Goal: Task Accomplishment & Management: Manage account settings

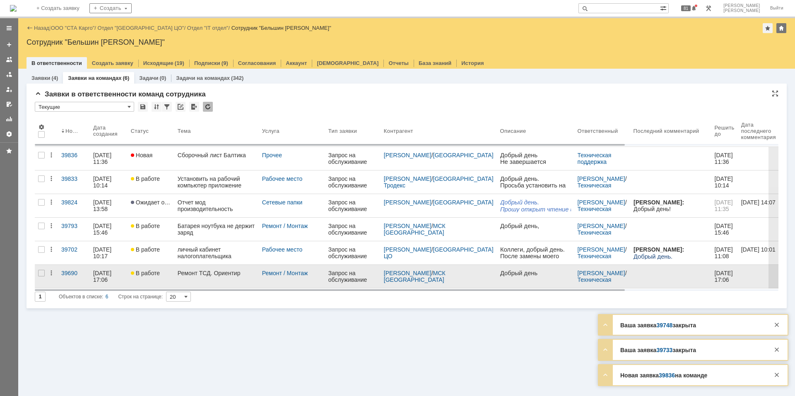
click at [233, 275] on div "Ремонт ТСД. Ориентир" at bounding box center [217, 273] width 78 height 7
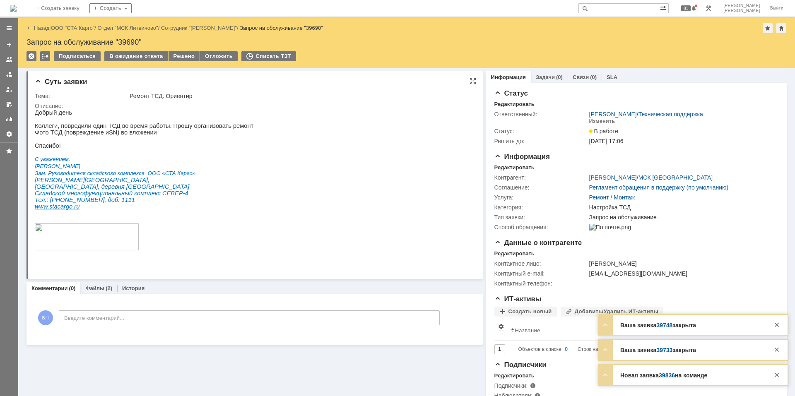
click at [248, 230] on html "Добрый день [PERSON_NAME], повредили один ТСД во время работы. Прошу организова…" at bounding box center [251, 184] width 433 height 150
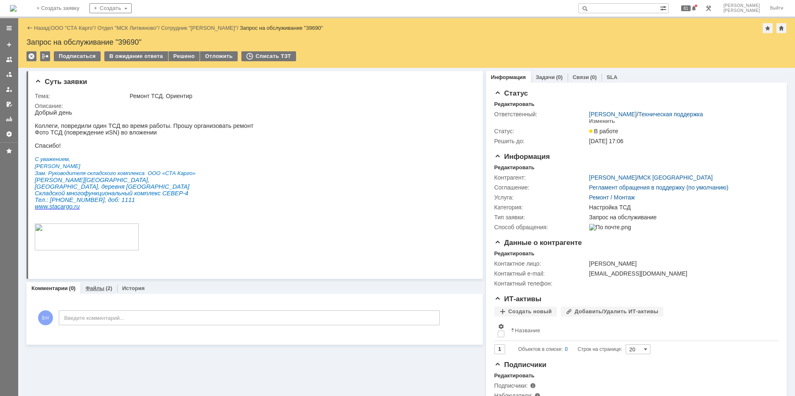
click at [102, 289] on link "Файлы" at bounding box center [94, 288] width 19 height 6
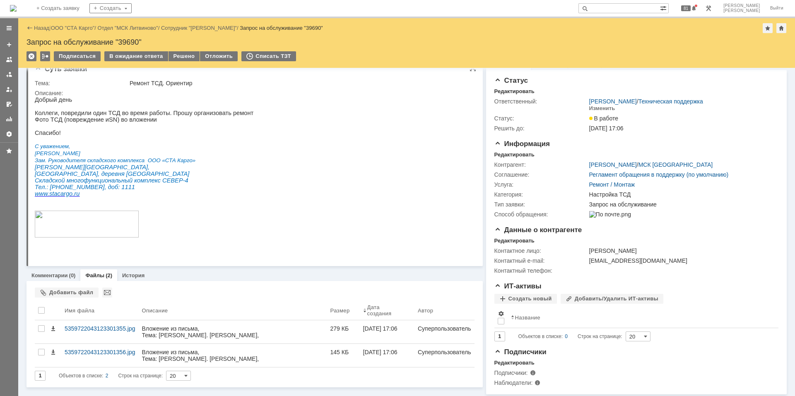
scroll to position [20, 0]
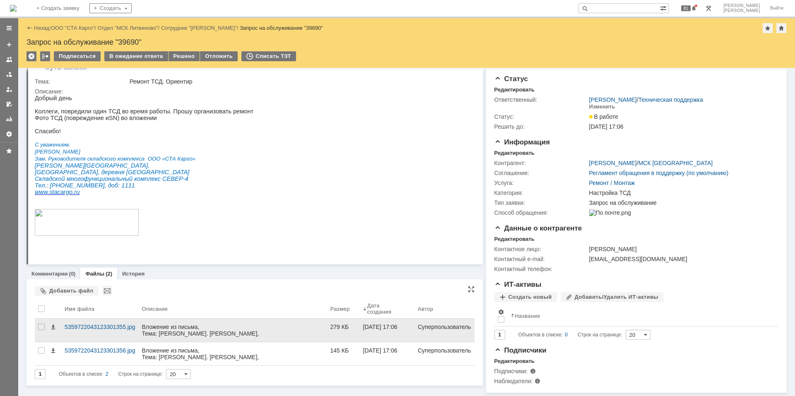
click at [266, 324] on div "Вложение из письма, Тема: [PERSON_NAME]. [PERSON_NAME], Отправитель: [PERSON_NA…" at bounding box center [233, 337] width 182 height 27
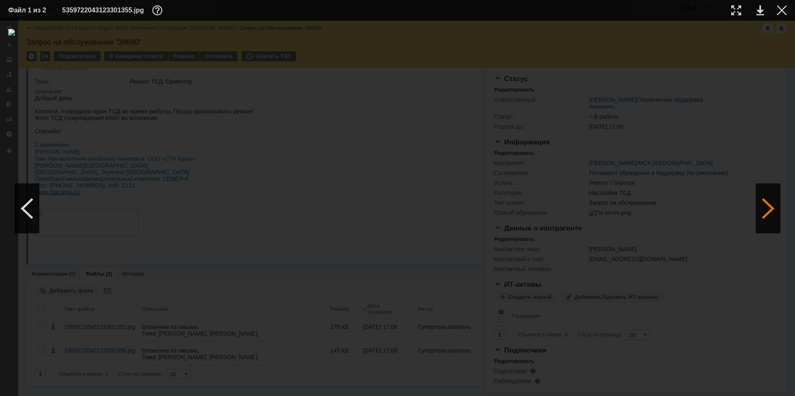
click at [777, 207] on div at bounding box center [768, 209] width 25 height 50
click at [27, 204] on div at bounding box center [27, 209] width 25 height 50
click at [723, 49] on div at bounding box center [397, 208] width 779 height 359
click at [787, 7] on table "Файл 1 из 2 5359722043123301355.jpg" at bounding box center [397, 10] width 795 height 21
click at [780, 10] on div at bounding box center [782, 10] width 10 height 10
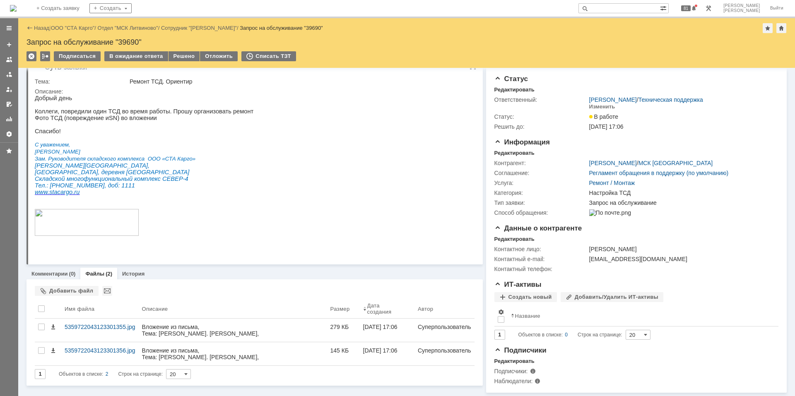
click at [332, 179] on html "Добрый день [PERSON_NAME], повредили один ТСД во время работы. Прошу организова…" at bounding box center [251, 170] width 433 height 150
click at [17, 5] on img at bounding box center [13, 8] width 7 height 7
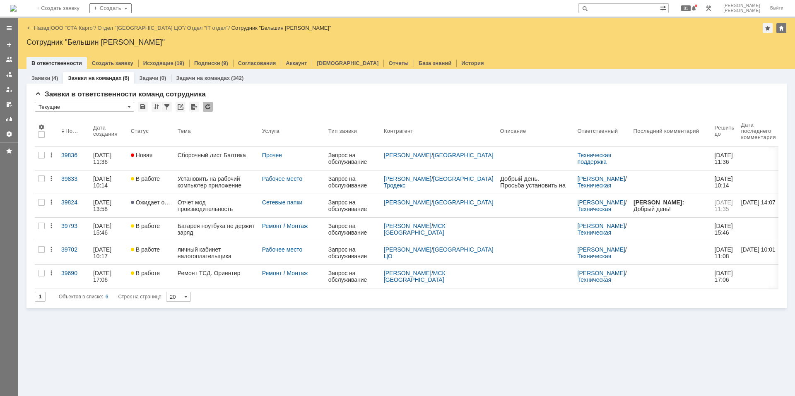
click at [211, 311] on div "Заявки (4) Заявки на командах (6) Задачи (0) Задачи на командах (342) Заявки в …" at bounding box center [406, 190] width 777 height 243
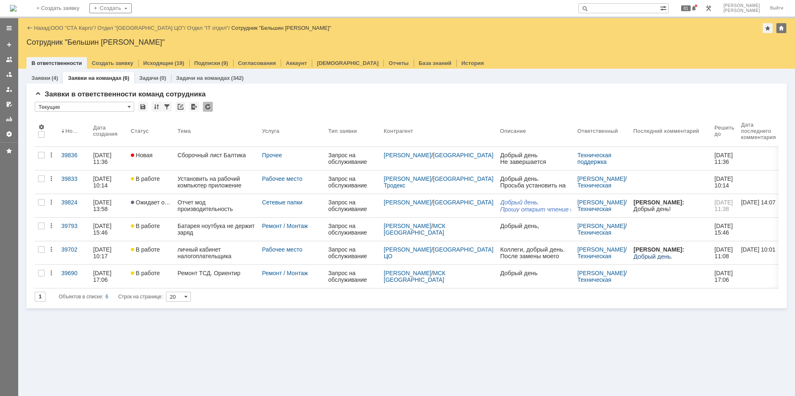
drag, startPoint x: 195, startPoint y: 166, endPoint x: 197, endPoint y: 175, distance: 9.8
click at [195, 166] on link "Сборочный лист Балтика" at bounding box center [216, 158] width 85 height 23
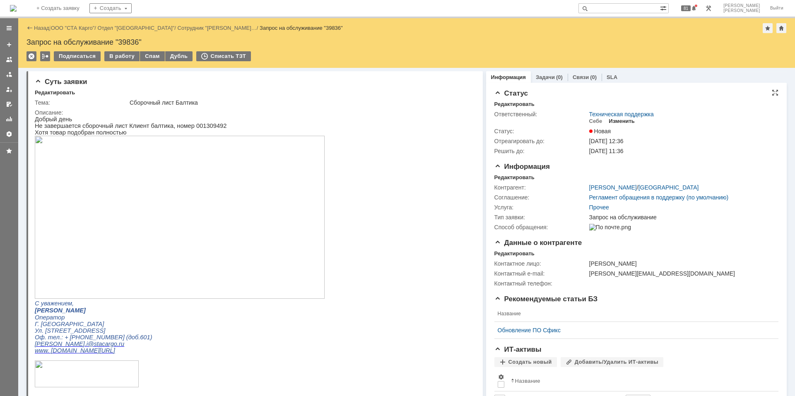
click at [617, 121] on div "Изменить" at bounding box center [622, 121] width 26 height 7
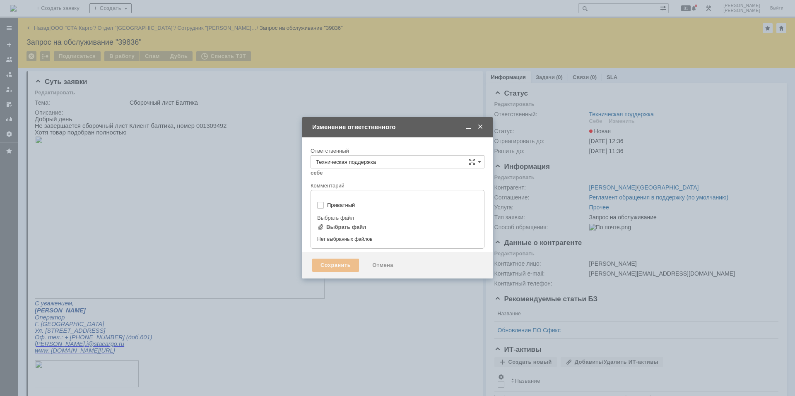
type input "[не указано]"
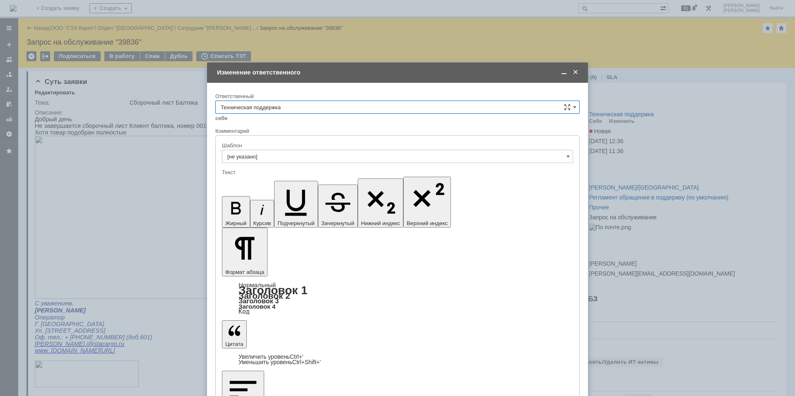
click at [355, 106] on input "Техническая поддержка" at bounding box center [397, 107] width 365 height 13
click at [356, 174] on span "Поддержка 1С" at bounding box center [398, 176] width 354 height 7
type input "Поддержка 1С"
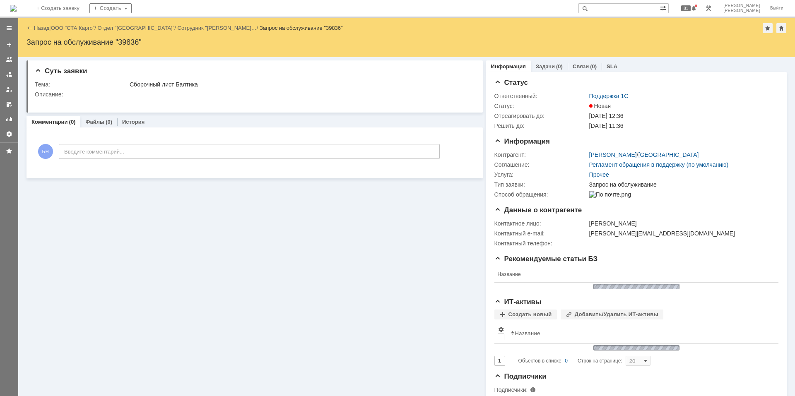
scroll to position [0, 0]
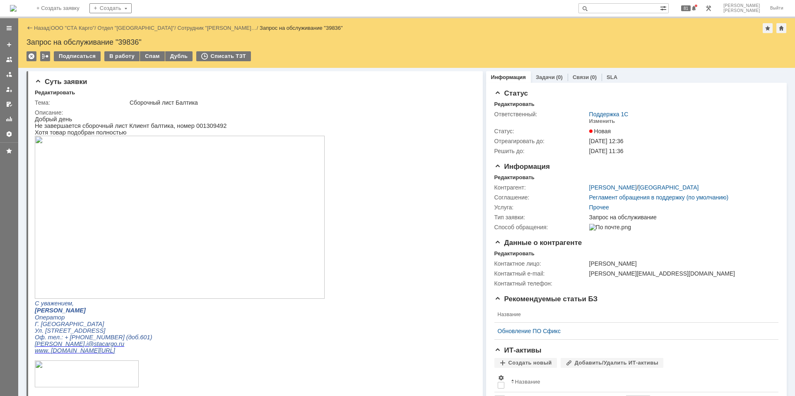
click at [17, 7] on img at bounding box center [13, 8] width 7 height 7
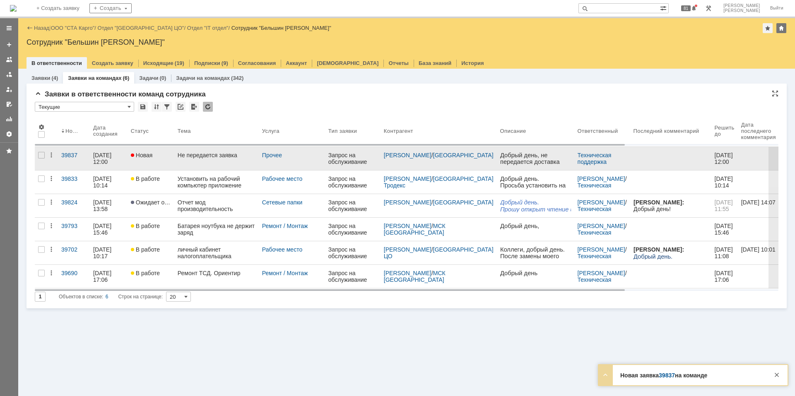
click at [230, 164] on link "Не передается заявка" at bounding box center [216, 158] width 85 height 23
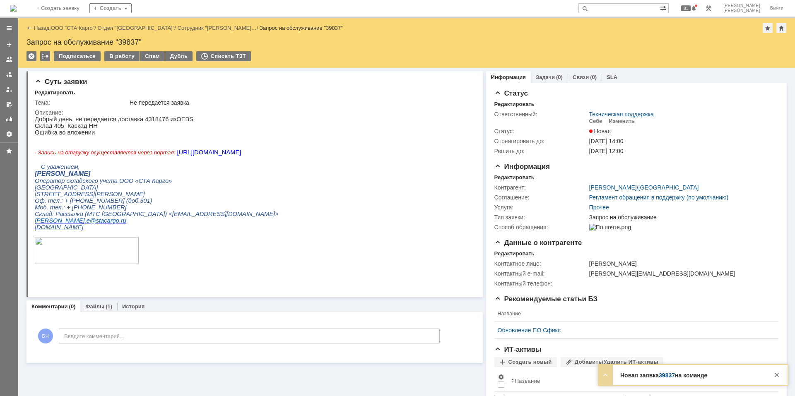
click at [99, 311] on div "Файлы (1)" at bounding box center [98, 307] width 37 height 12
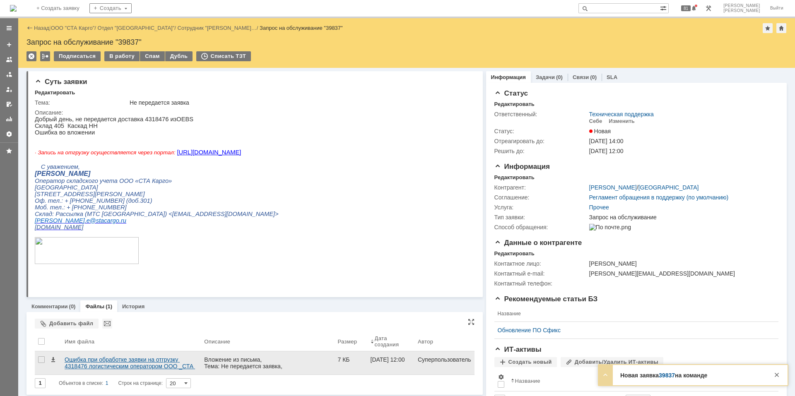
click at [119, 360] on div "Ошибка при обработке заявки на отгрузку 4318476 логистическим оператором ООО _С…" at bounding box center [131, 363] width 133 height 13
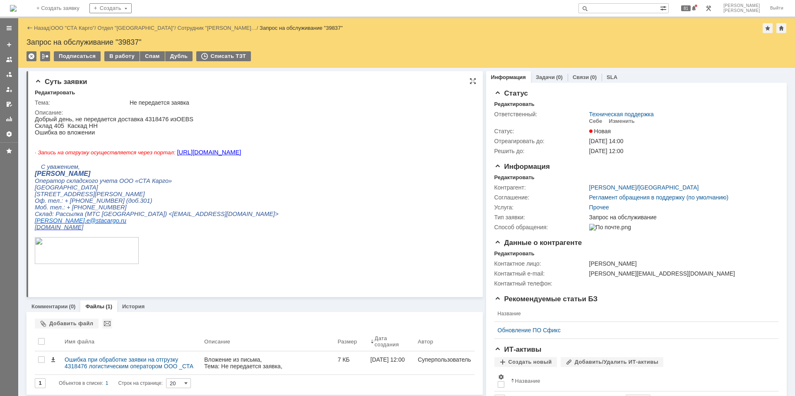
click at [329, 167] on html "Добрый день, не передается доставка 4318476 из OEBS Склад 405 Каскад НН Ошибка …" at bounding box center [251, 194] width 433 height 156
click at [511, 184] on div "Контрагент:" at bounding box center [541, 187] width 93 height 7
click at [509, 180] on div "Редактировать" at bounding box center [515, 177] width 40 height 7
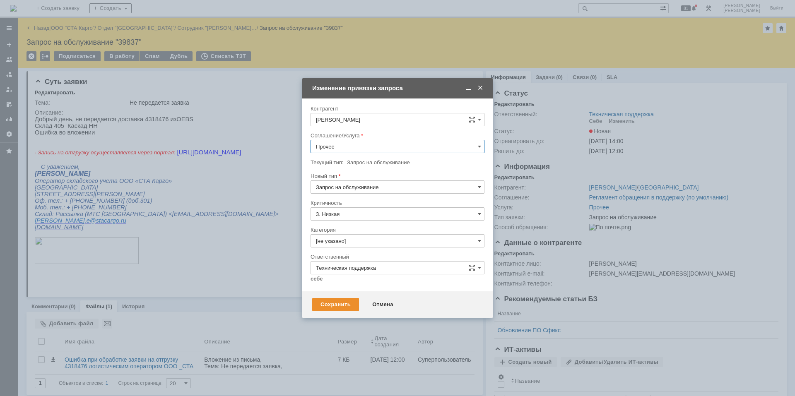
click at [350, 146] on input "Прочее" at bounding box center [398, 146] width 174 height 13
click at [377, 190] on span "Сервера (Веб-сервер)" at bounding box center [397, 192] width 163 height 7
type input "Сервера (Веб-сервер)"
click at [374, 235] on input "[не указано]" at bounding box center [398, 240] width 174 height 13
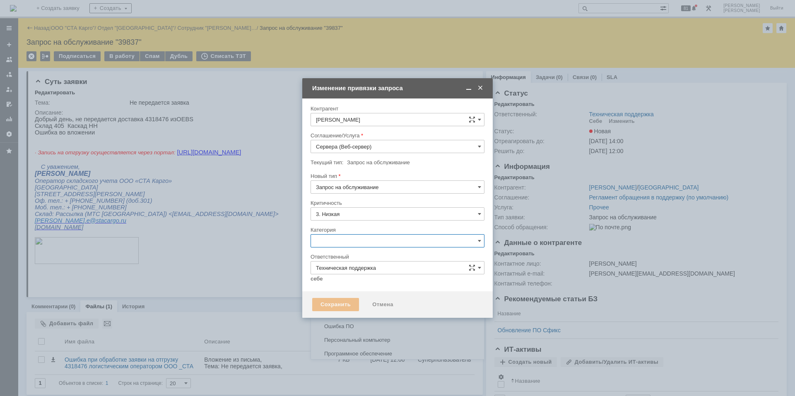
scroll to position [243, 0]
click at [375, 258] on span "Прочее" at bounding box center [397, 259] width 163 height 7
type input "Прочее"
click at [353, 262] on input "Техническая поддержка" at bounding box center [398, 267] width 174 height 13
click at [355, 314] on span "[PERSON_NAME]" at bounding box center [397, 310] width 163 height 7
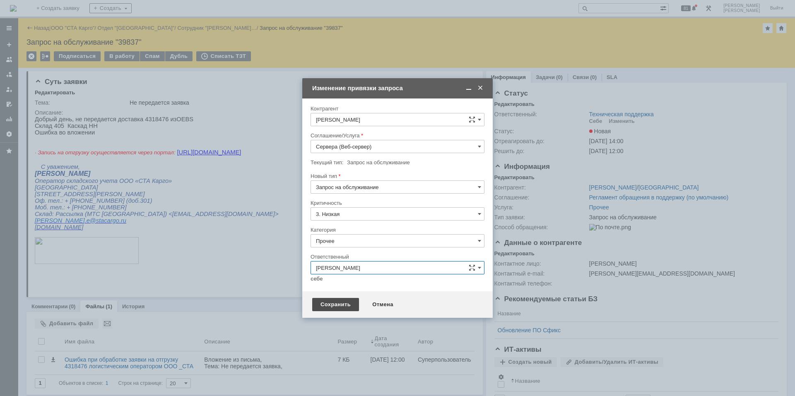
click at [346, 303] on div "Сохранить" at bounding box center [335, 304] width 47 height 13
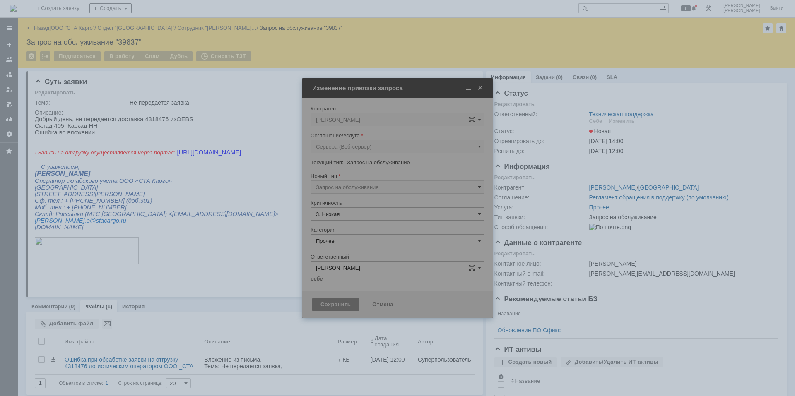
type input "[PERSON_NAME]"
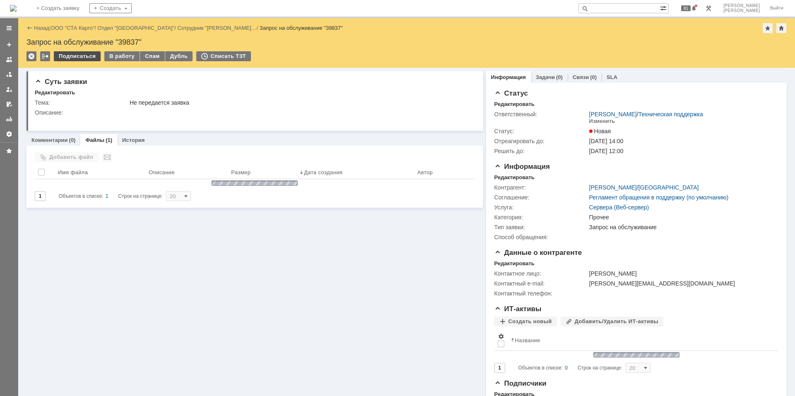
scroll to position [0, 0]
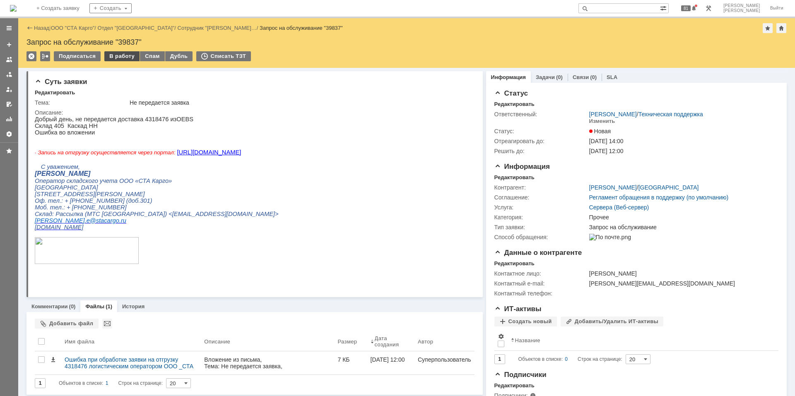
click at [120, 56] on div "В работу" at bounding box center [121, 56] width 35 height 10
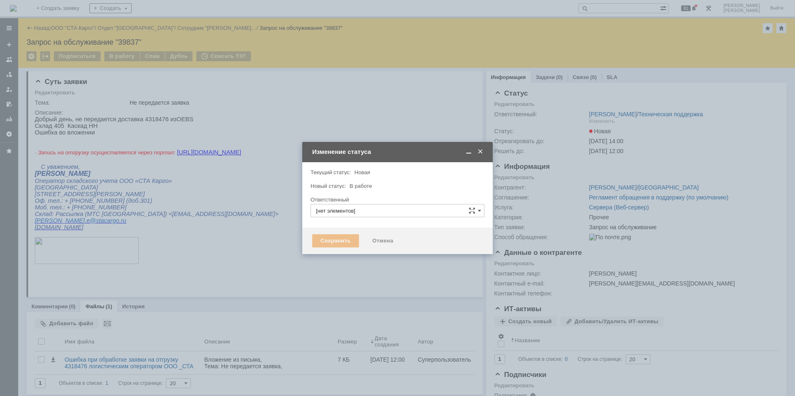
type input "[PERSON_NAME]"
type input "Прочее"
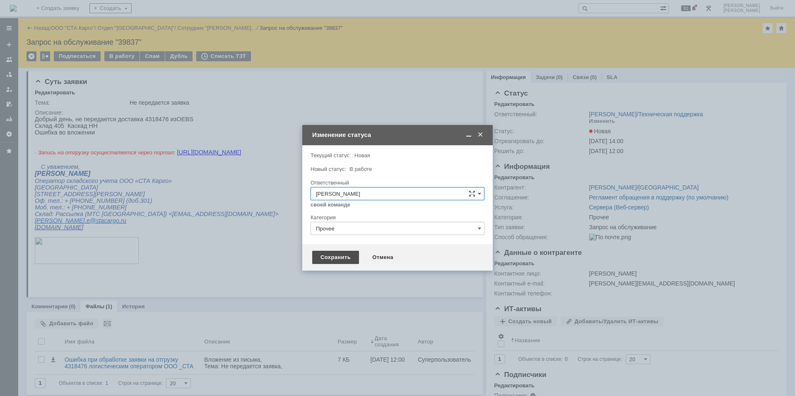
click at [327, 256] on div "Сохранить" at bounding box center [335, 257] width 47 height 13
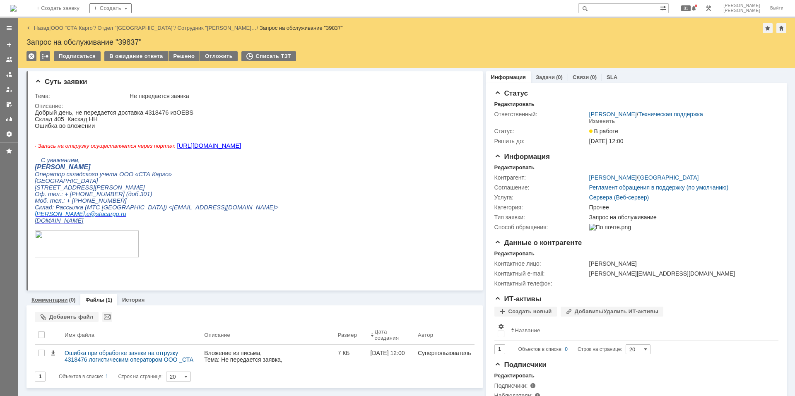
click at [74, 297] on div "Комментарии (0)" at bounding box center [54, 300] width 54 height 12
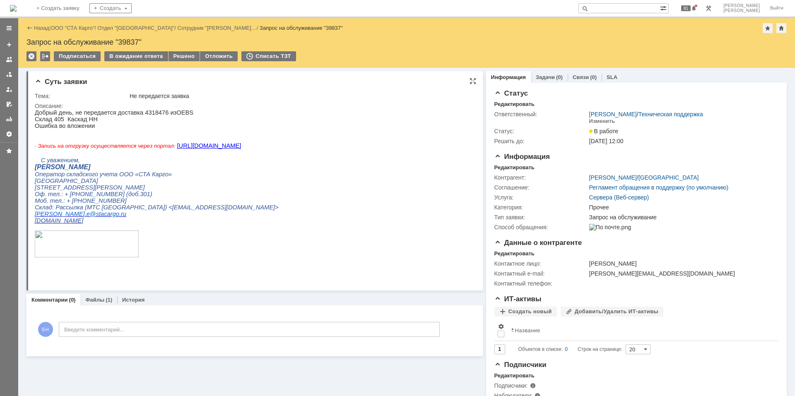
click at [218, 204] on p "Моб. тел.: + [PHONE_NUMBER]" at bounding box center [157, 201] width 244 height 7
click at [148, 191] on p "[STREET_ADDRESS][PERSON_NAME]" at bounding box center [157, 187] width 244 height 7
click at [153, 59] on div "В ожидание ответа" at bounding box center [135, 56] width 63 height 10
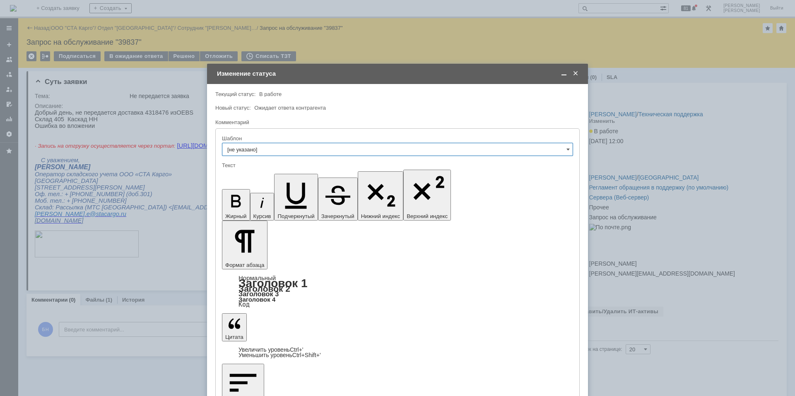
click at [374, 108] on div "Новый статус: Ожидает ответа контрагента" at bounding box center [396, 107] width 363 height 5
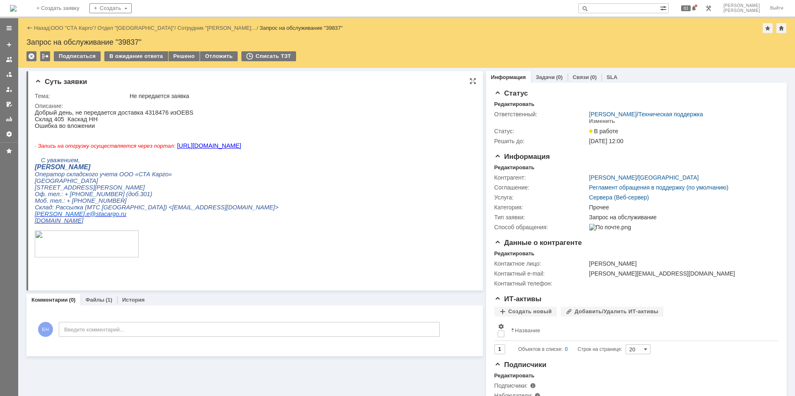
click at [283, 244] on html "Добрый день, не передается доставка 4318476 из OEBS Склад 405 Каскад НН Ошибка …" at bounding box center [251, 187] width 433 height 156
click at [17, 5] on img at bounding box center [13, 8] width 7 height 7
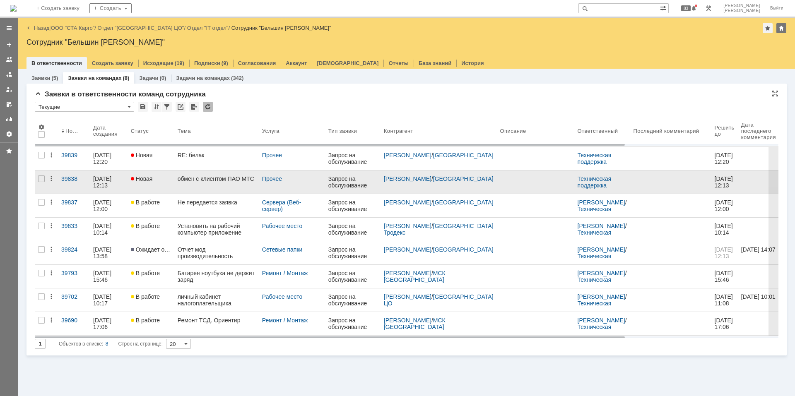
click at [201, 182] on link "обмен с клиентом ПАО МТС" at bounding box center [216, 182] width 85 height 23
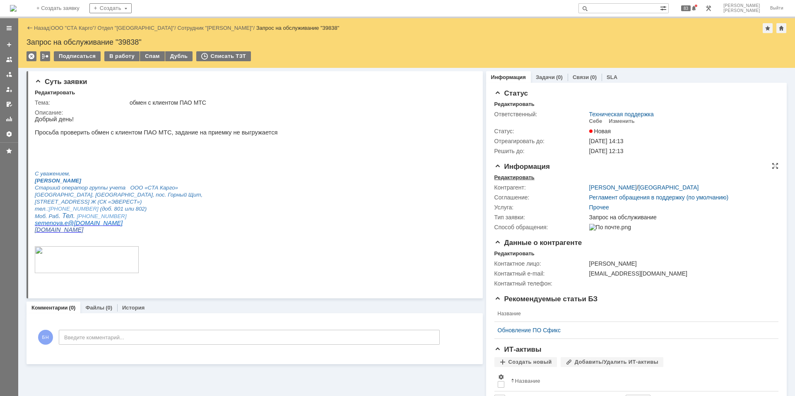
click at [509, 178] on div "Редактировать" at bounding box center [515, 177] width 40 height 7
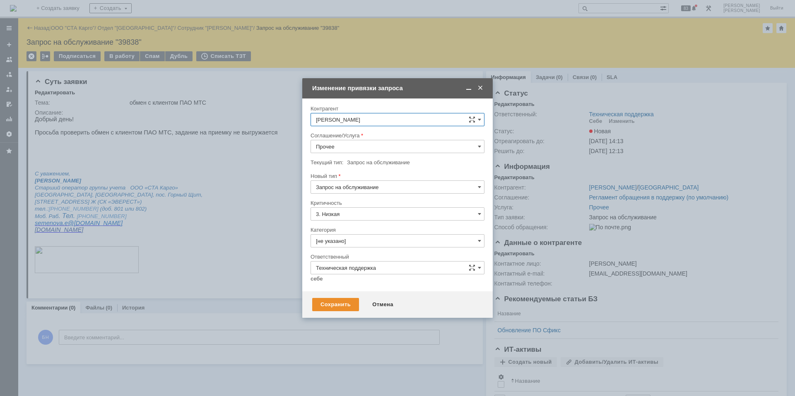
click at [341, 144] on input "Прочее" at bounding box center [398, 146] width 174 height 13
click at [360, 244] on span "Сервера (Веб-сервер)" at bounding box center [397, 244] width 163 height 7
type input "Сервера (Веб-сервер)"
click at [358, 234] on div "Категория [не указано]" at bounding box center [398, 240] width 174 height 27
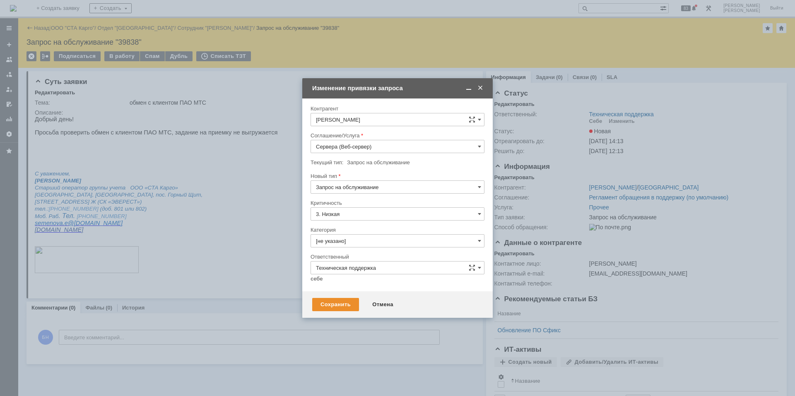
click at [360, 241] on input "[не указано]" at bounding box center [398, 240] width 174 height 13
click at [360, 258] on span "Прочее" at bounding box center [397, 259] width 163 height 7
type input "Прочее"
click at [319, 280] on link "себе" at bounding box center [317, 279] width 12 height 7
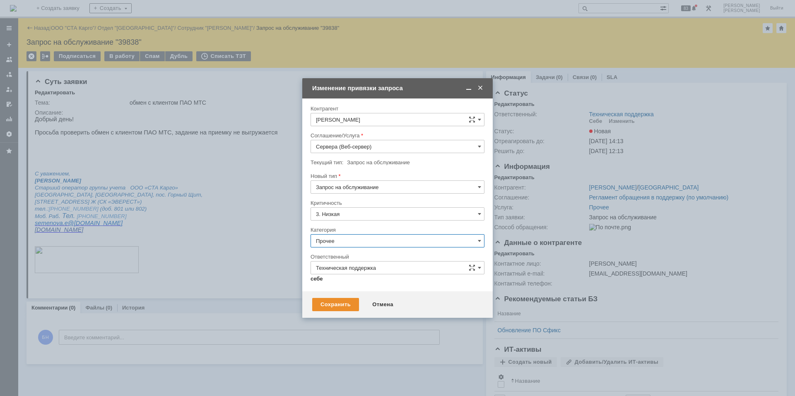
type input "[PERSON_NAME]"
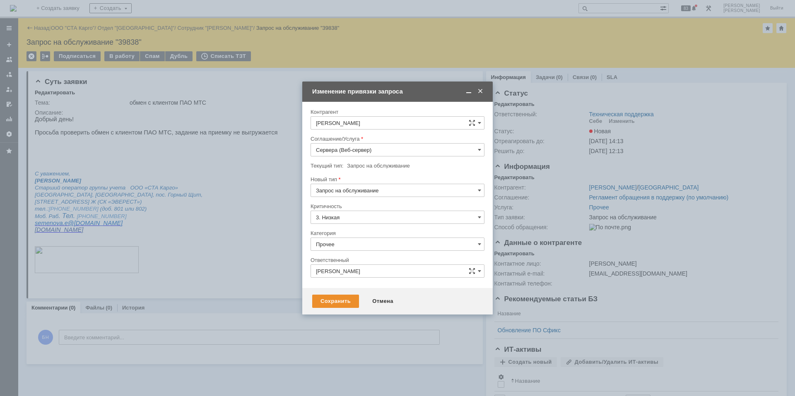
click at [379, 190] on input "Запрос на обслуживание" at bounding box center [398, 190] width 174 height 13
click at [370, 239] on div "Инцидент" at bounding box center [397, 233] width 173 height 13
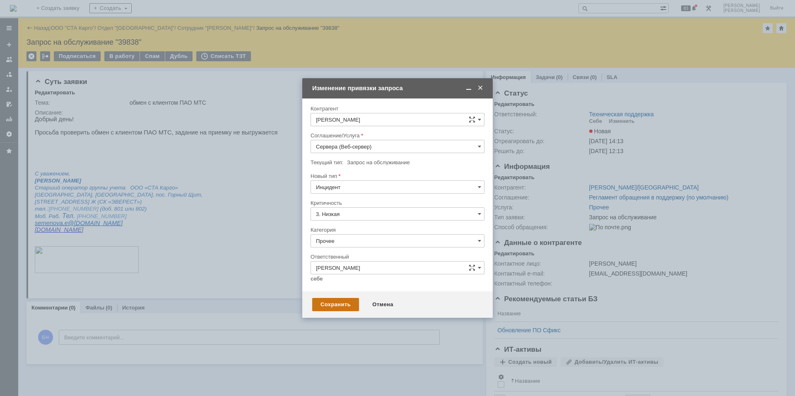
type input "Инцидент"
click at [340, 308] on div "Сохранить" at bounding box center [335, 304] width 47 height 13
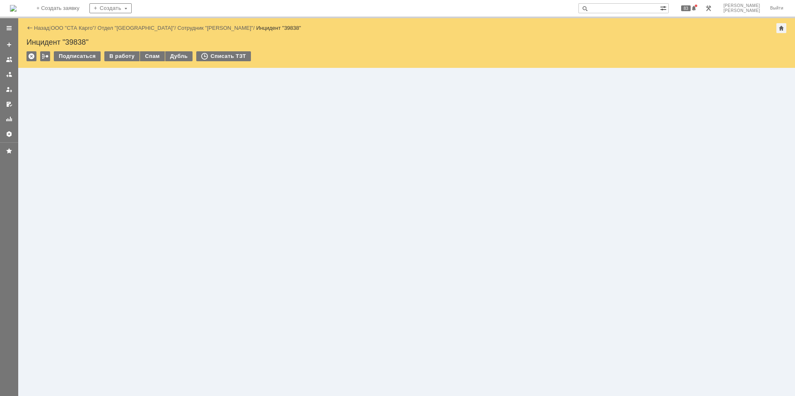
click at [17, 12] on img at bounding box center [13, 8] width 7 height 7
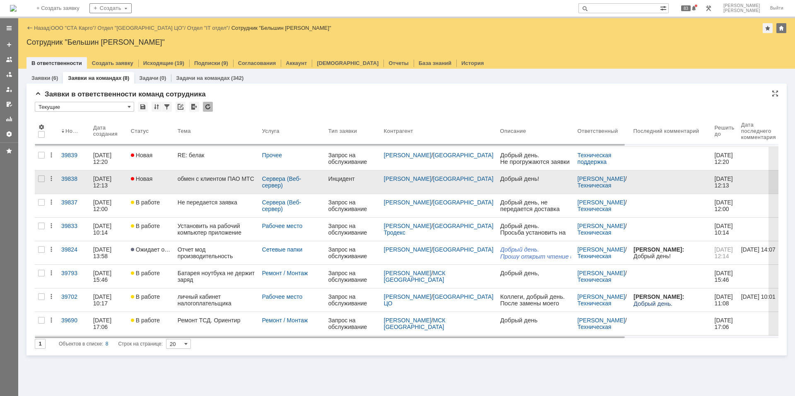
click at [218, 176] on div "обмен с клиентом ПАО МТС" at bounding box center [217, 179] width 78 height 7
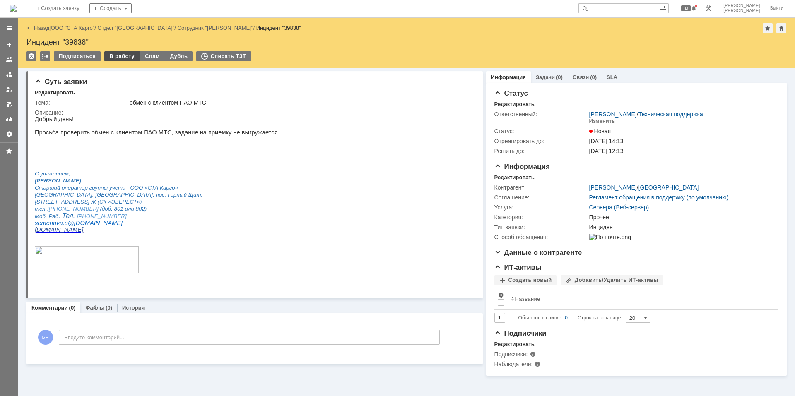
click at [115, 56] on div "В работу" at bounding box center [121, 56] width 35 height 10
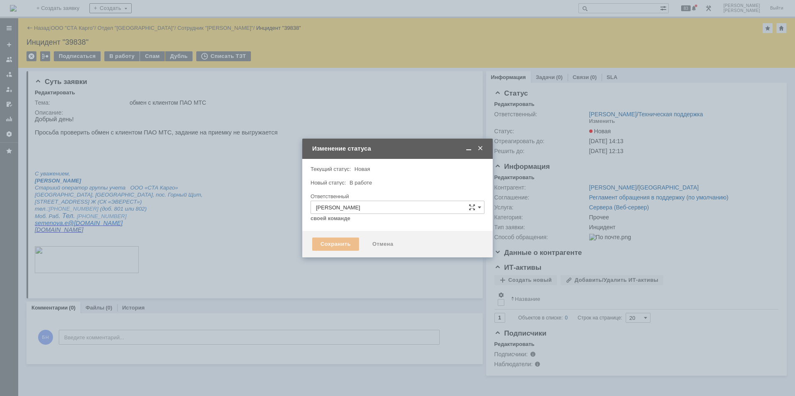
type input "Прочее"
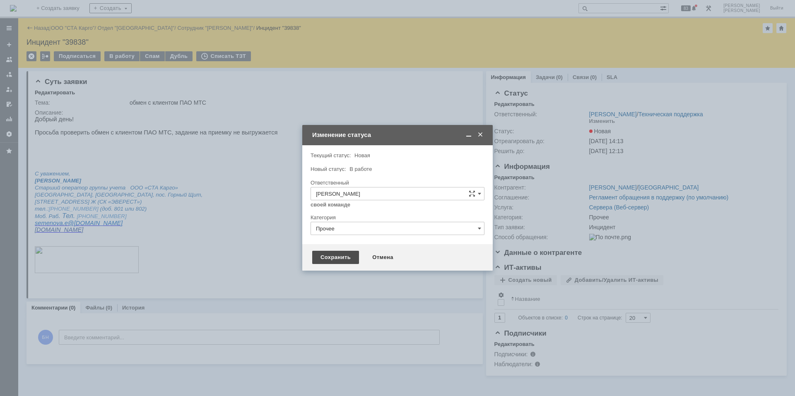
click at [341, 256] on div "Сохранить" at bounding box center [335, 257] width 47 height 13
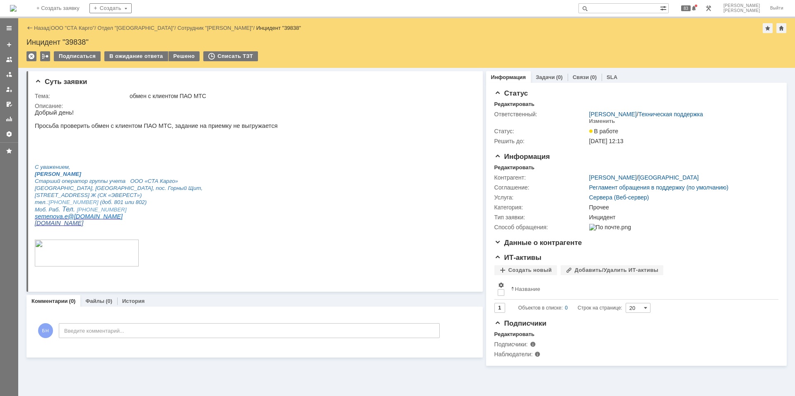
click at [17, 5] on img at bounding box center [13, 8] width 7 height 7
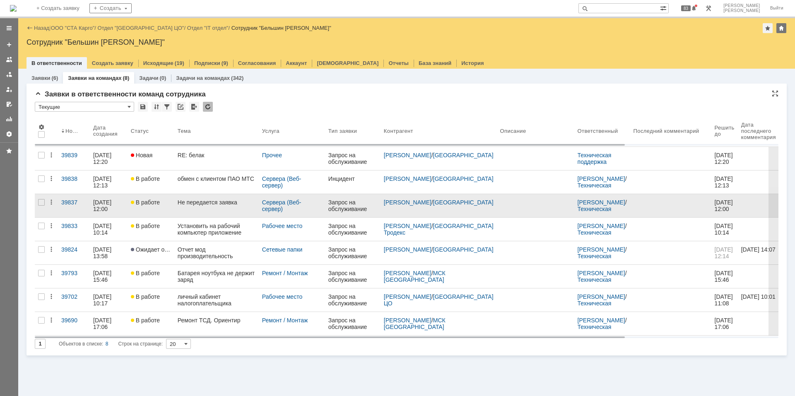
click at [151, 205] on span "В работе" at bounding box center [145, 202] width 29 height 7
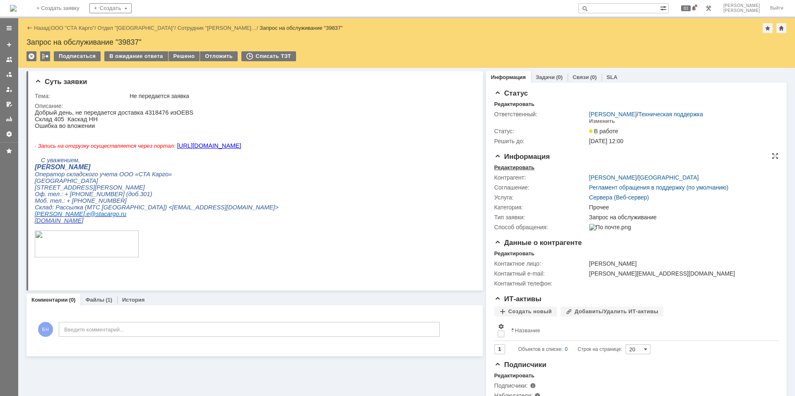
click at [515, 168] on div "Редактировать" at bounding box center [515, 167] width 40 height 7
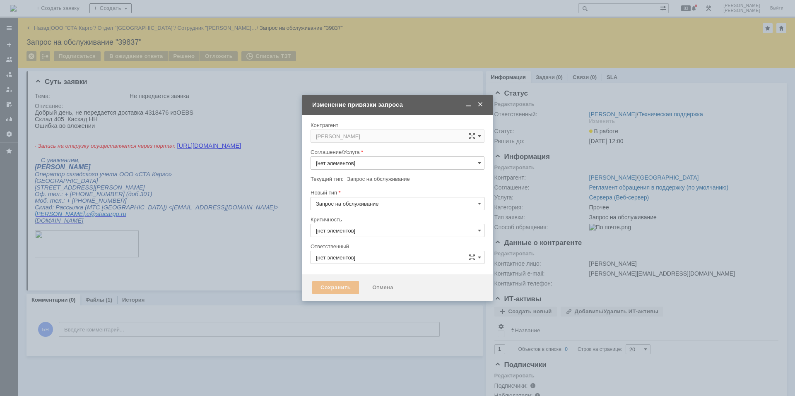
type input "3. Низкая"
type input "[PERSON_NAME]"
type input "Прочее"
type input "Сервера (Веб-сервер)"
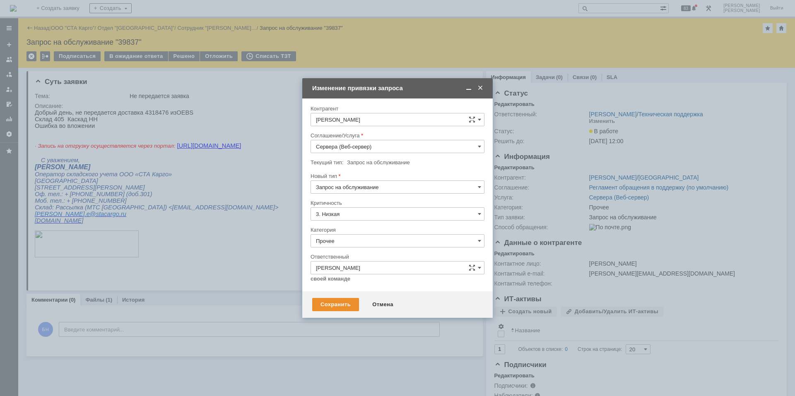
click at [351, 189] on input "Запрос на обслуживание" at bounding box center [398, 187] width 174 height 13
click at [330, 233] on span "Инцидент" at bounding box center [397, 230] width 163 height 7
type input "Инцидент"
click at [333, 300] on div "Сохранить" at bounding box center [335, 304] width 47 height 13
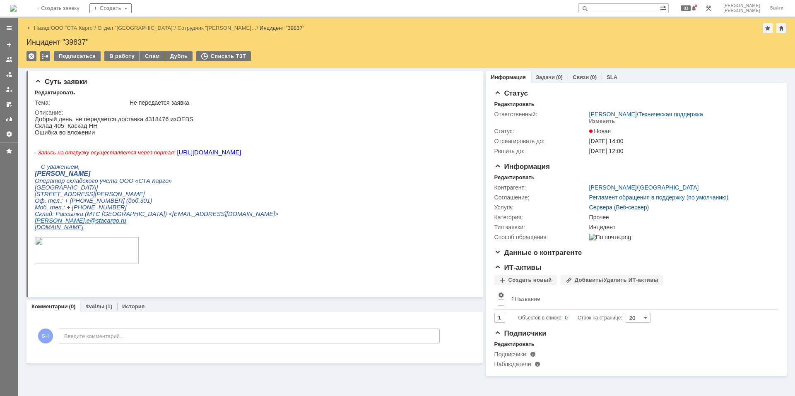
click at [17, 12] on img at bounding box center [13, 8] width 7 height 7
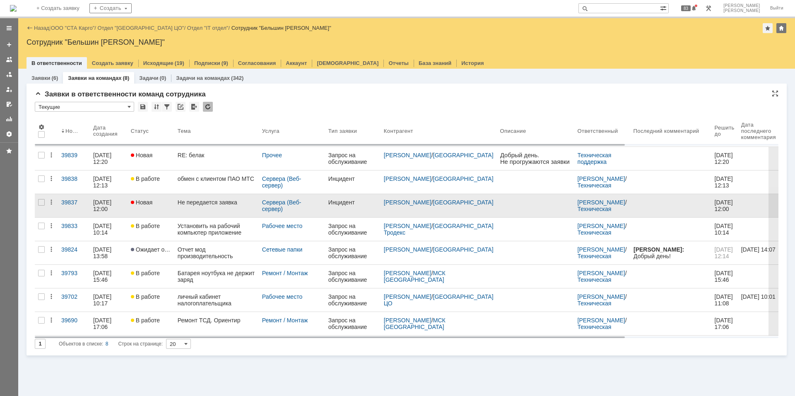
click at [195, 199] on div "Не передается заявка" at bounding box center [217, 202] width 78 height 7
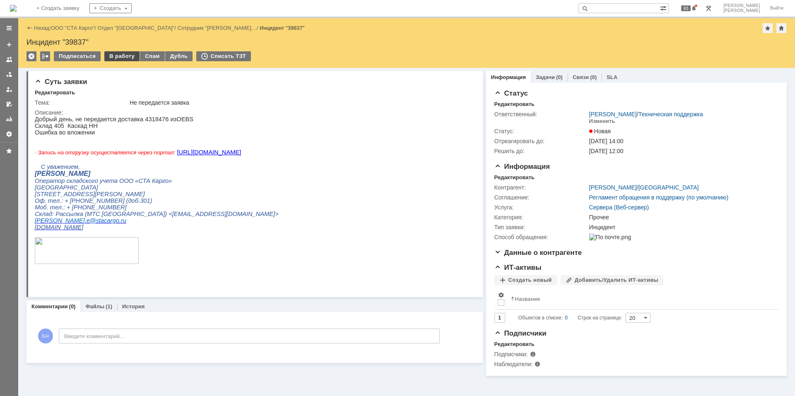
click at [115, 54] on div "В работу" at bounding box center [121, 56] width 35 height 10
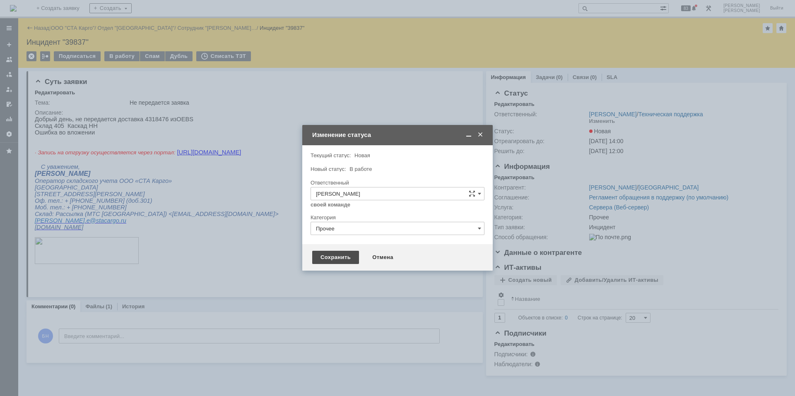
click at [343, 254] on div "Сохранить" at bounding box center [335, 257] width 47 height 13
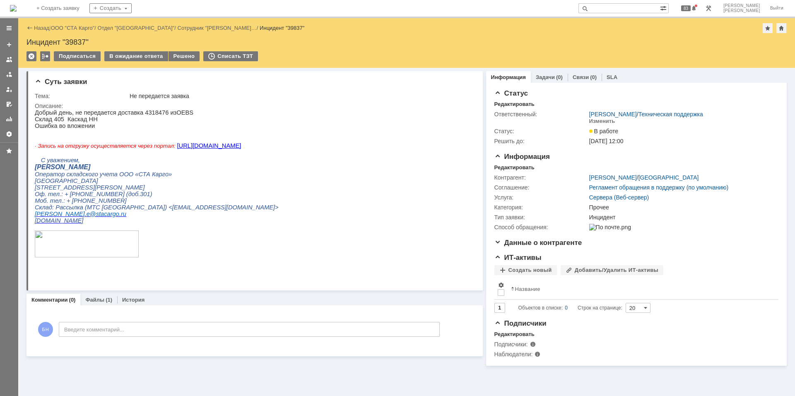
click at [17, 10] on img at bounding box center [13, 8] width 7 height 7
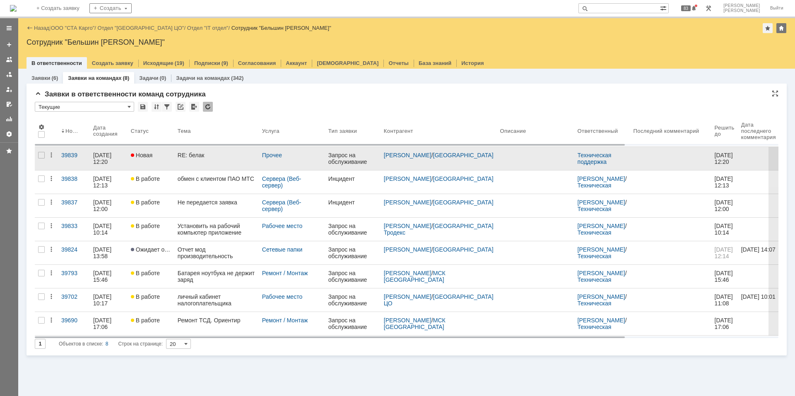
click at [201, 153] on div "RE: белак" at bounding box center [217, 155] width 78 height 7
